Goal: Use online tool/utility: Utilize a website feature to perform a specific function

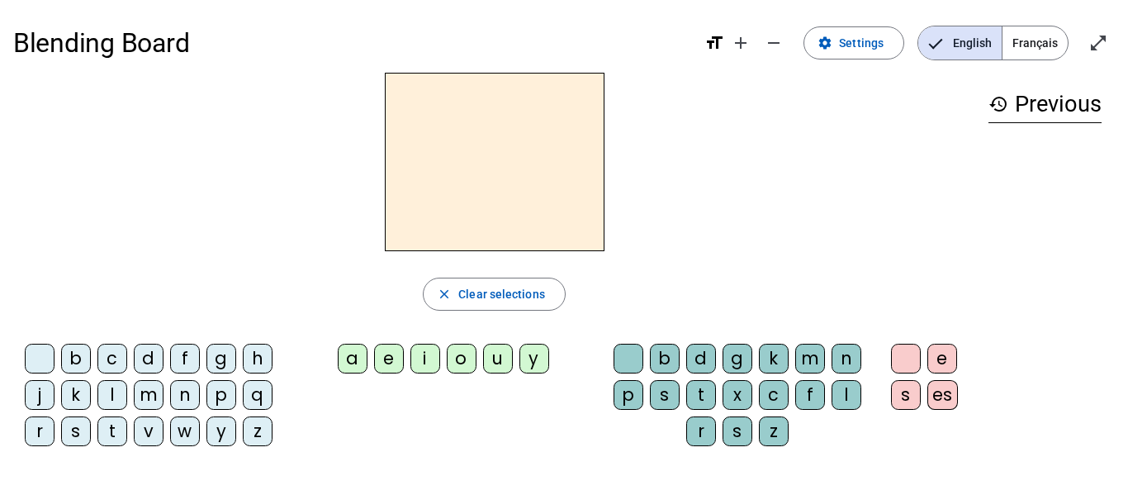
click at [109, 402] on div "l" at bounding box center [112, 395] width 30 height 30
click at [354, 354] on div "a" at bounding box center [353, 359] width 30 height 30
click at [382, 357] on div "e" at bounding box center [389, 359] width 30 height 30
click at [464, 358] on div "o" at bounding box center [462, 359] width 30 height 30
click at [83, 431] on div "s" at bounding box center [76, 431] width 30 height 30
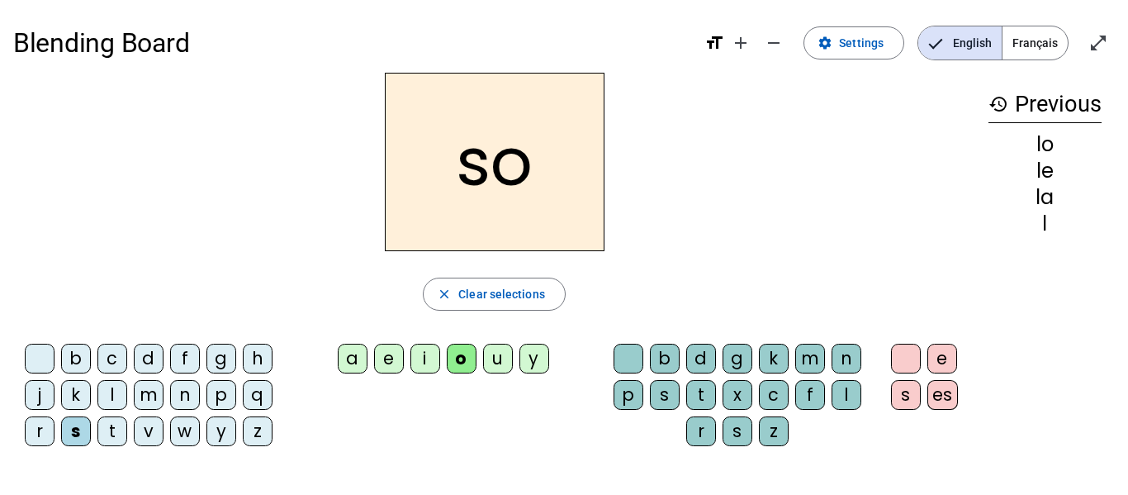
click at [83, 431] on div "s" at bounding box center [76, 431] width 30 height 30
click at [113, 427] on div "t" at bounding box center [112, 431] width 30 height 30
click at [353, 359] on div "a" at bounding box center [353, 359] width 30 height 30
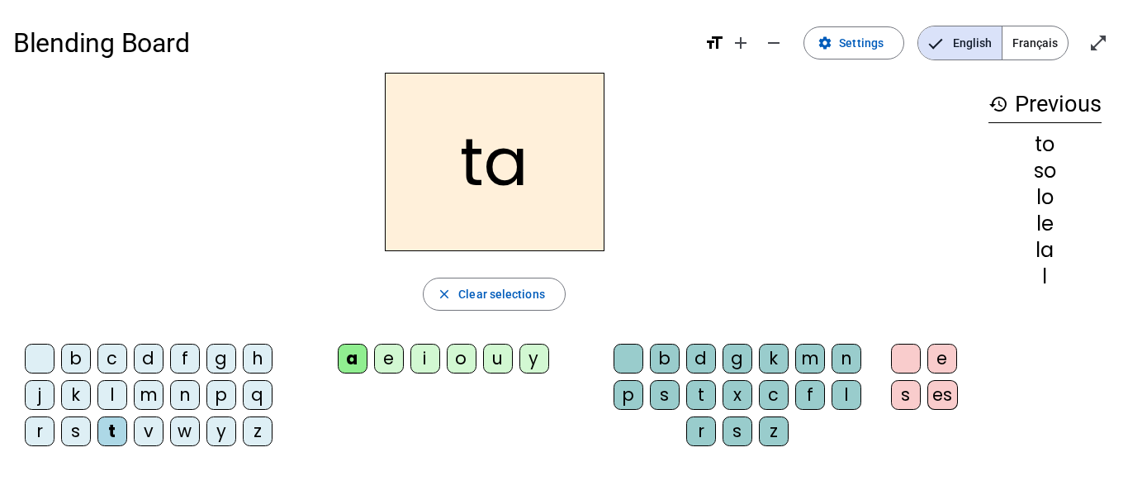
click at [852, 389] on div "l" at bounding box center [847, 395] width 30 height 30
click at [629, 392] on div "p" at bounding box center [629, 395] width 30 height 30
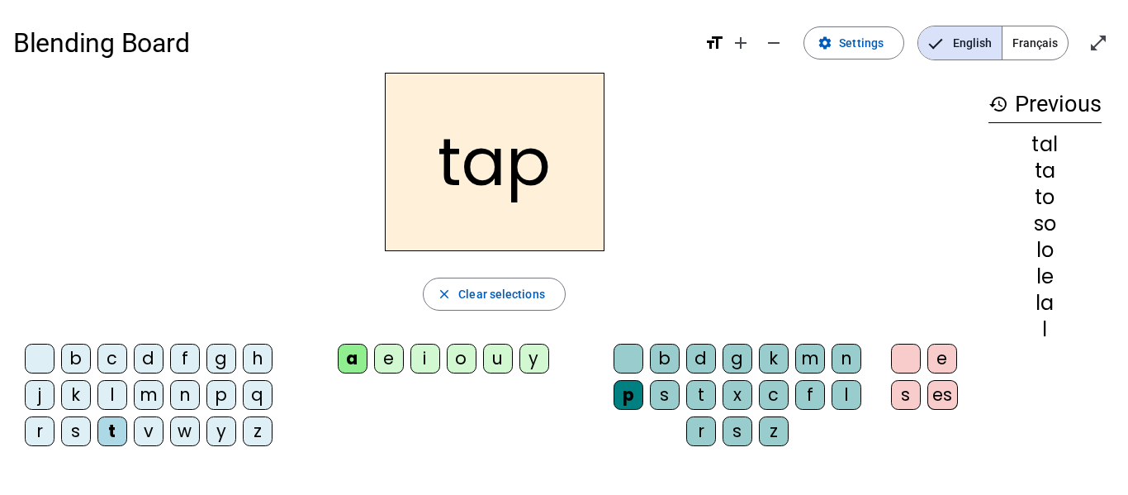
click at [47, 428] on div "r" at bounding box center [40, 431] width 30 height 30
click at [455, 364] on div "o" at bounding box center [462, 359] width 30 height 30
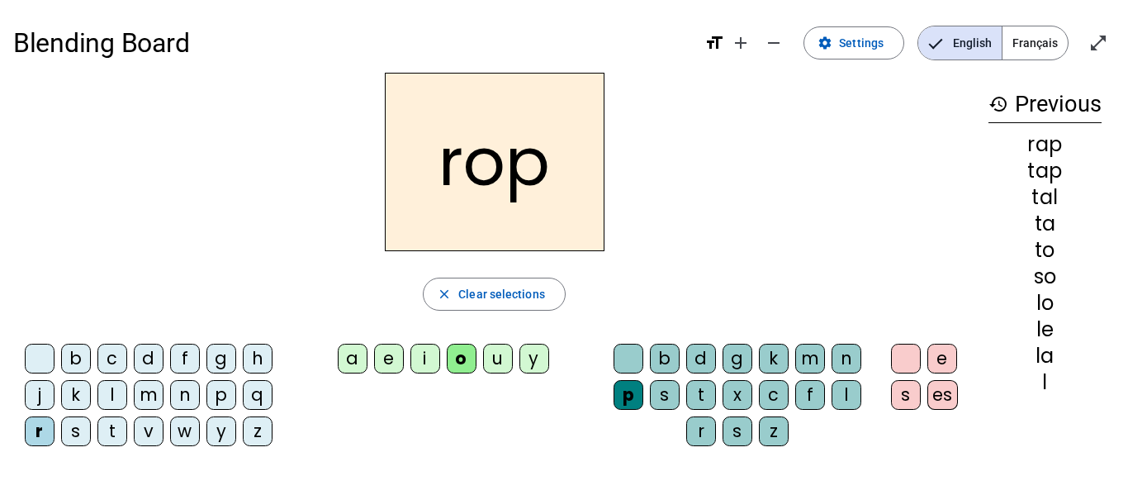
click at [116, 386] on div "l" at bounding box center [112, 395] width 30 height 30
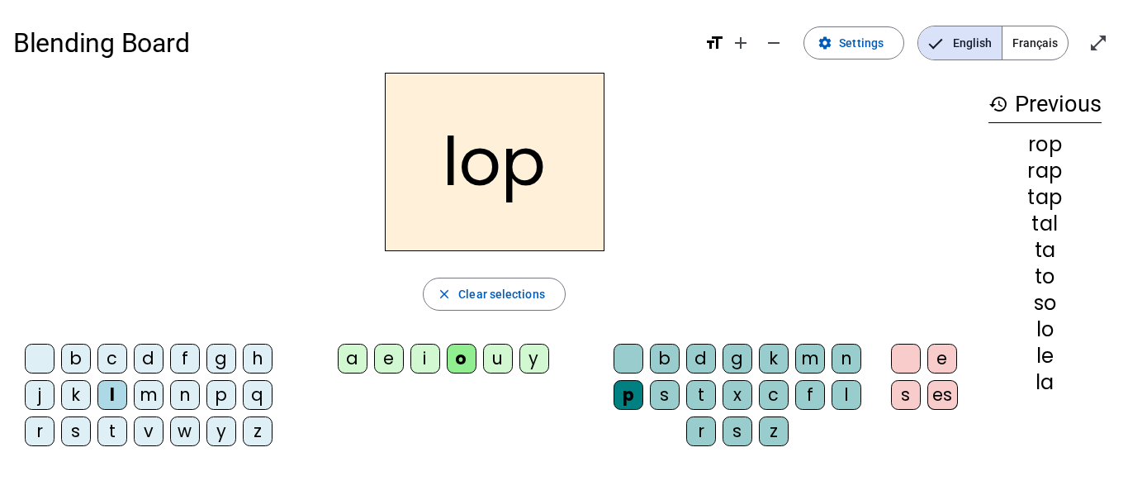
click at [386, 357] on div "e" at bounding box center [389, 359] width 30 height 30
click at [629, 394] on div "p" at bounding box center [629, 395] width 30 height 30
click at [456, 292] on span "button" at bounding box center [494, 294] width 141 height 40
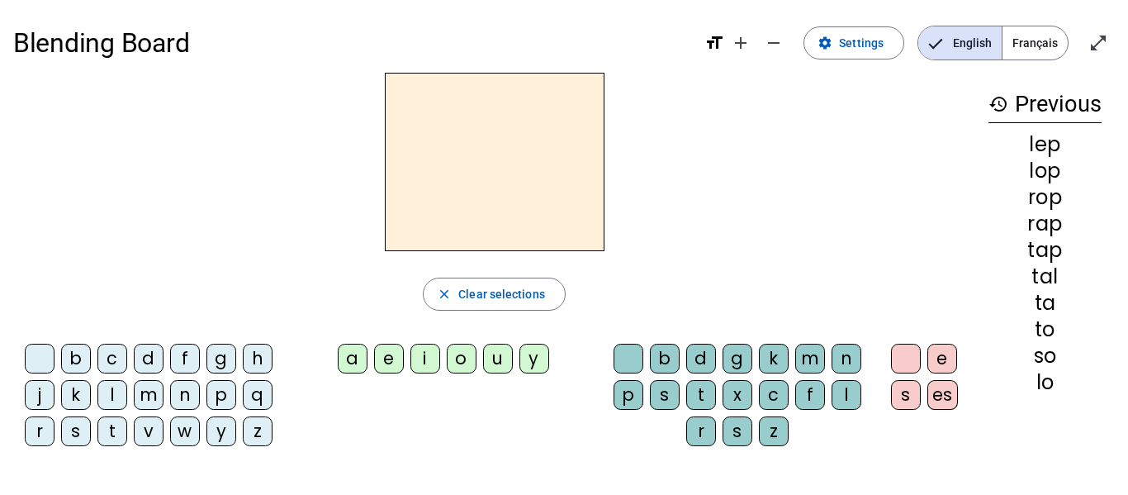
click at [153, 396] on div "m" at bounding box center [149, 395] width 30 height 30
click at [381, 362] on div "e" at bounding box center [389, 359] width 30 height 30
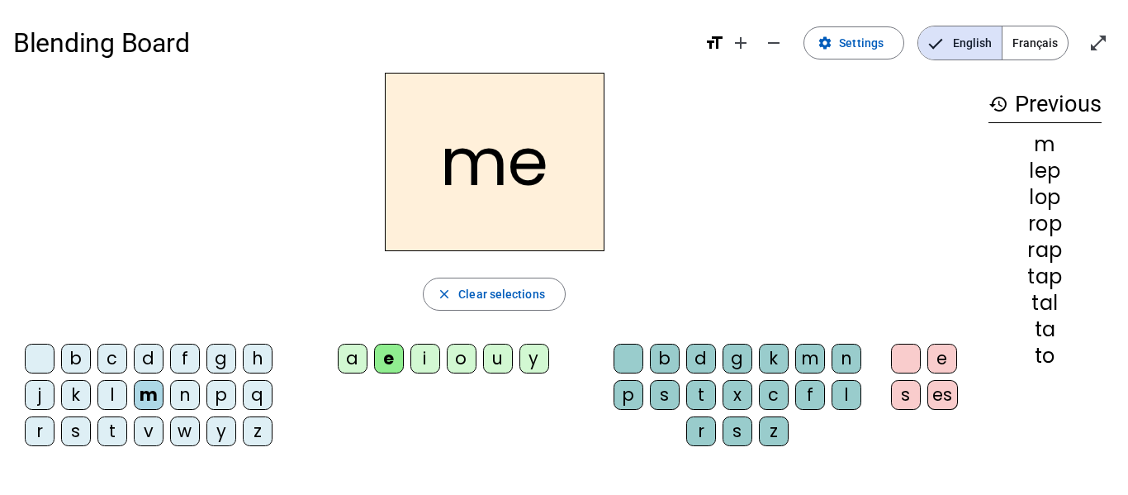
click at [39, 396] on div "j" at bounding box center [40, 395] width 30 height 30
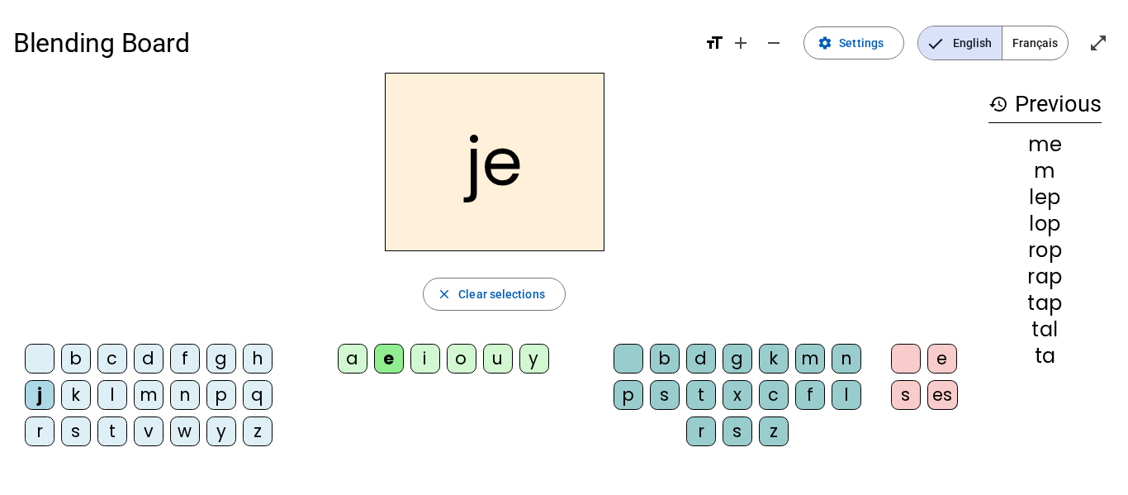
click at [106, 433] on div "t" at bounding box center [112, 431] width 30 height 30
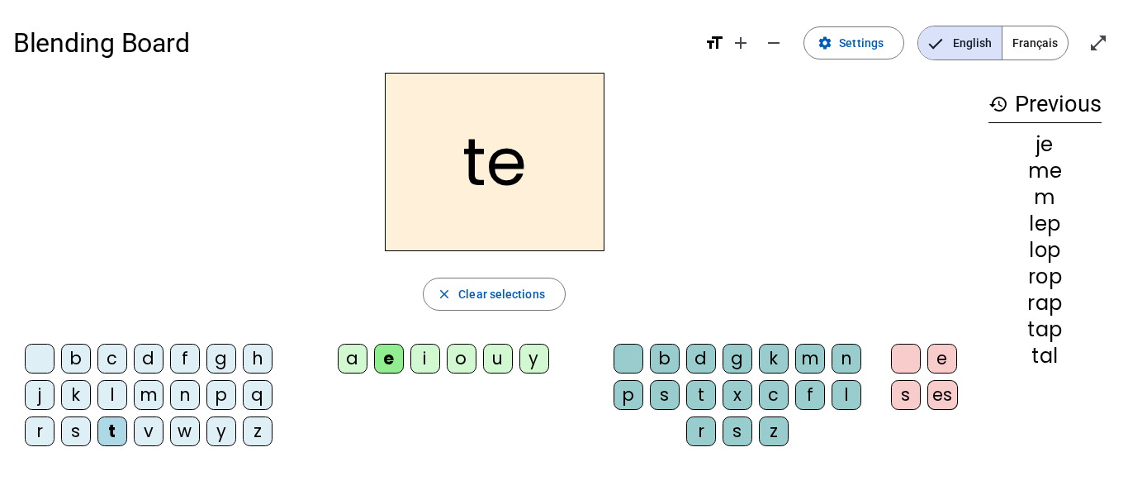
click at [138, 433] on div "v" at bounding box center [149, 431] width 30 height 30
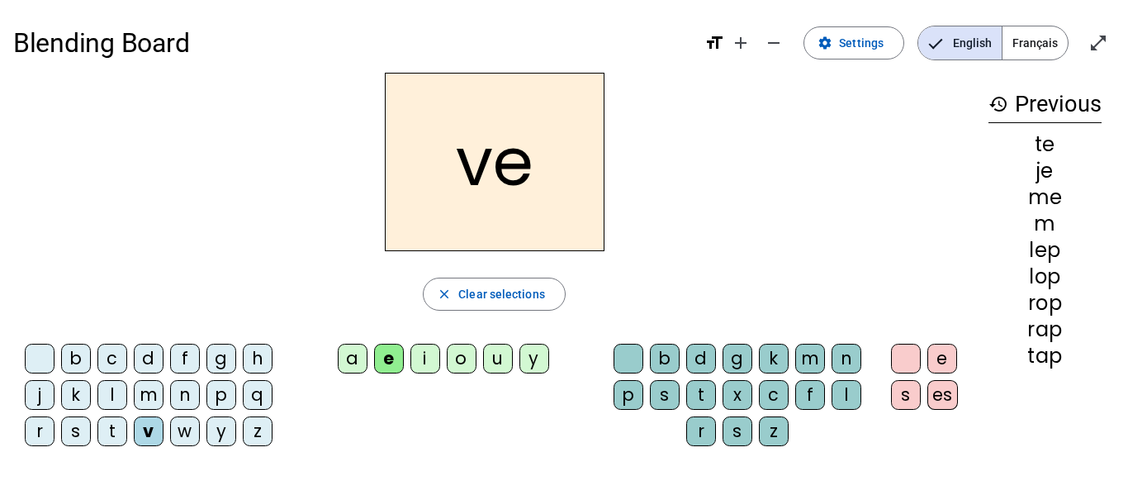
click at [31, 432] on div "r" at bounding box center [40, 431] width 30 height 30
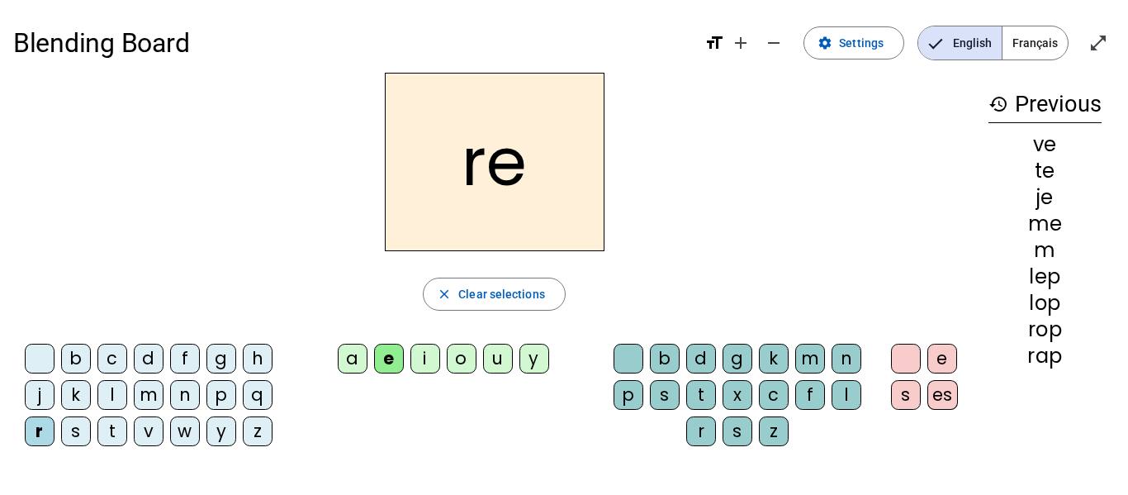
click at [222, 393] on div "p" at bounding box center [221, 395] width 30 height 30
